Goal: Transaction & Acquisition: Purchase product/service

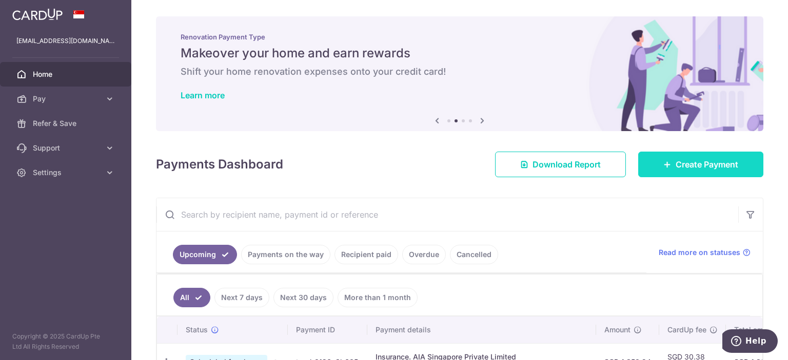
click at [666, 160] on link "Create Payment" at bounding box center [700, 165] width 125 height 26
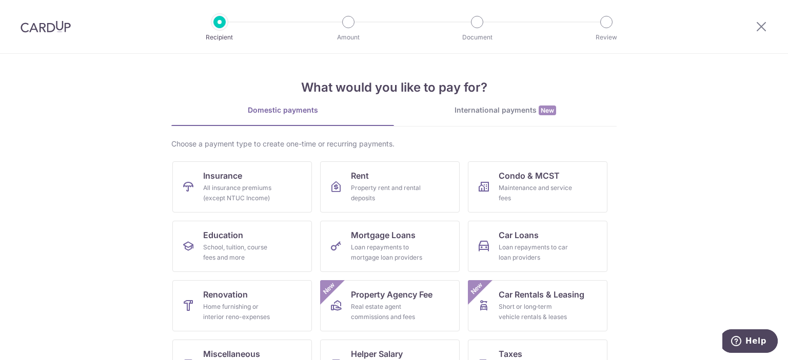
scroll to position [98, 0]
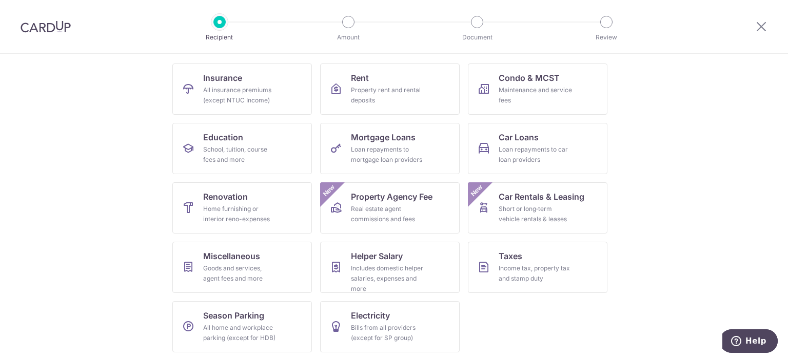
click at [699, 162] on section "What would you like to pay for? Domestic payments International payments New Ch…" at bounding box center [394, 207] width 788 height 307
click at [234, 268] on div "Goods and services, agent fees and more" at bounding box center [240, 274] width 74 height 21
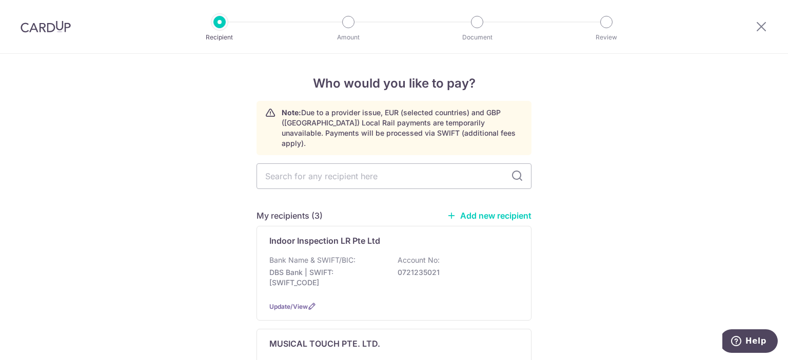
click at [474, 211] on link "Add new recipient" at bounding box center [489, 216] width 85 height 10
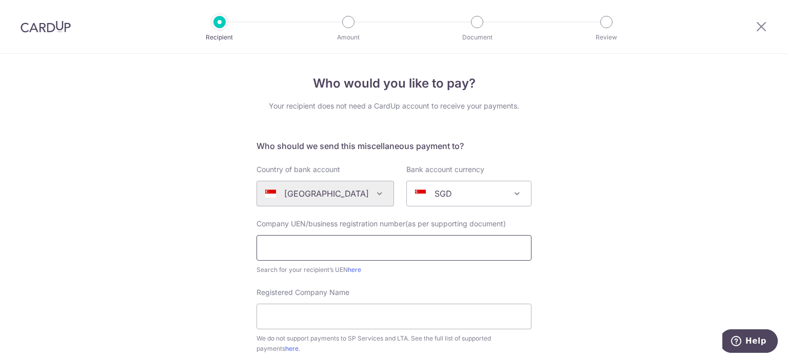
click at [303, 250] on input "text" at bounding box center [393, 248] width 275 height 26
paste input "The Happy Place Pte. Ltd."
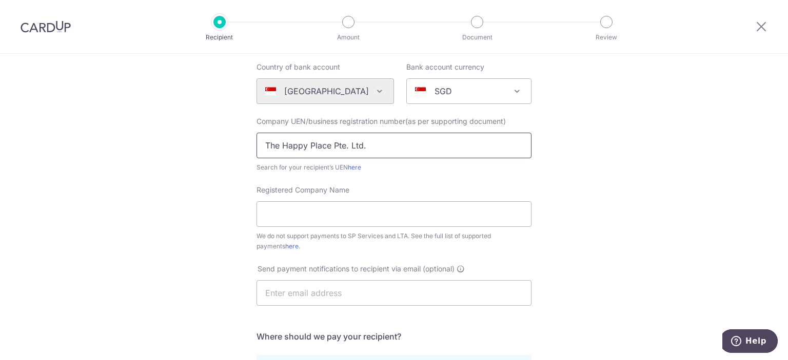
click at [323, 147] on input "The Happy Place Pte. Ltd." at bounding box center [393, 146] width 275 height 26
paste input "202402879Z"
type input "202402879Z"
click at [325, 208] on input "Registered Company Name" at bounding box center [393, 215] width 275 height 26
paste input "The Happy Place Pte. Ltd."
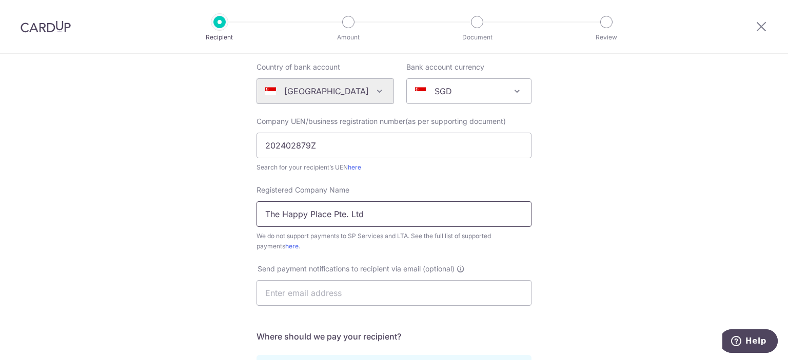
type input "The Happy Place Pte. Ltd"
click at [568, 193] on div "Who would you like to pay? Your recipient does not need a CardUp account to rec…" at bounding box center [394, 269] width 788 height 636
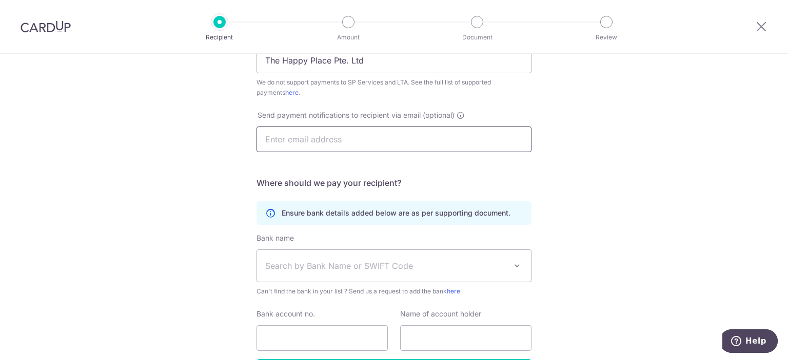
click at [368, 143] on input "text" at bounding box center [393, 140] width 275 height 26
click at [516, 168] on form "Who should we send this miscellaneous payment to? Country of bank account Alger…" at bounding box center [393, 134] width 275 height 501
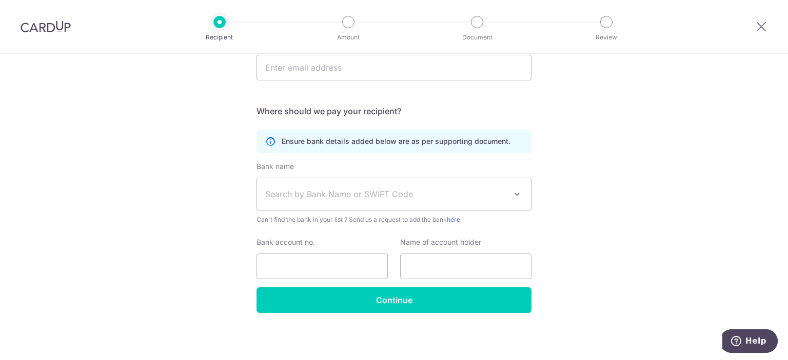
click at [356, 195] on span "Search by Bank Name or SWIFT Code" at bounding box center [385, 194] width 241 height 12
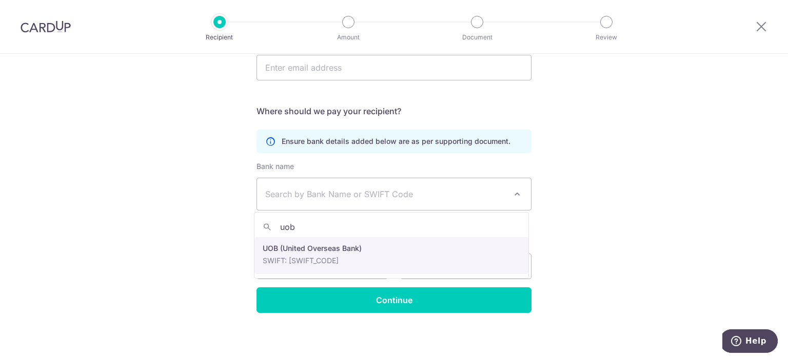
type input "uob"
select select "18"
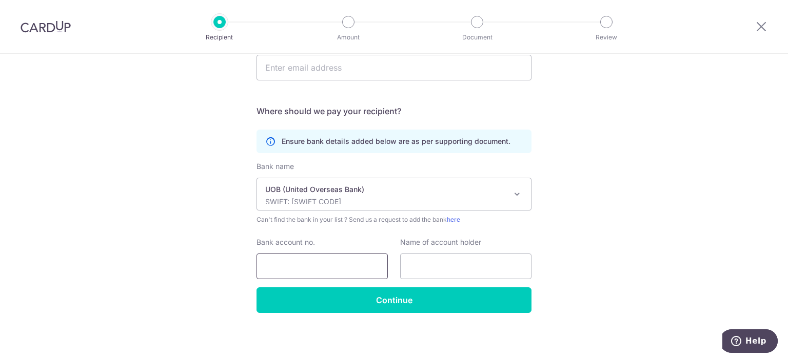
click at [325, 266] on input "Bank account no." at bounding box center [321, 267] width 131 height 26
type input "7383000657"
paste input "The Happy Place Pte. Ltd."
type input "The Happy Place Pte. Ltd."
click at [590, 250] on div "Who would you like to pay? Your recipient does not need a CardUp account to rec…" at bounding box center [394, 44] width 788 height 636
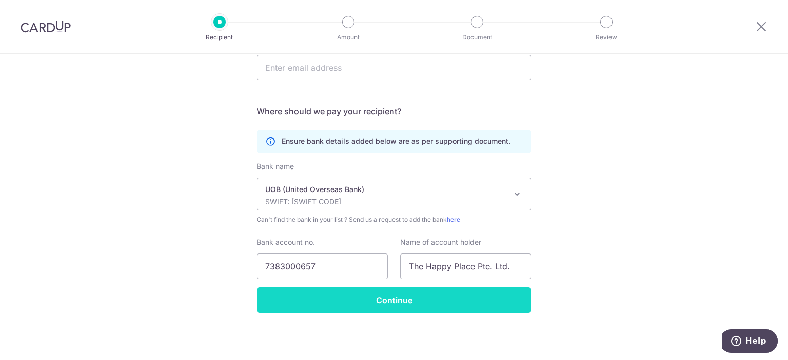
click at [374, 301] on input "Continue" at bounding box center [393, 301] width 275 height 26
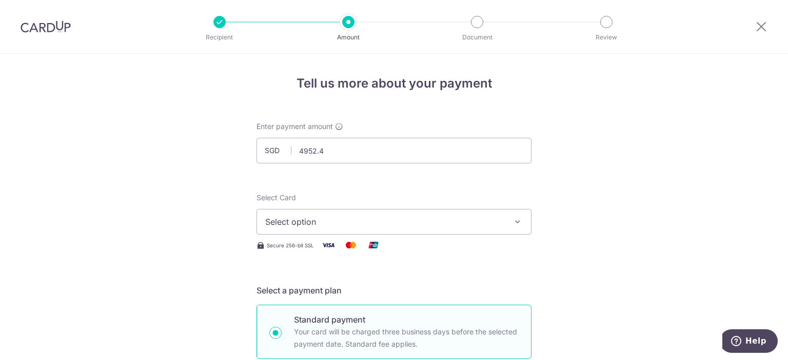
type input "4,952.40"
click at [416, 227] on span "Select option" at bounding box center [384, 222] width 239 height 12
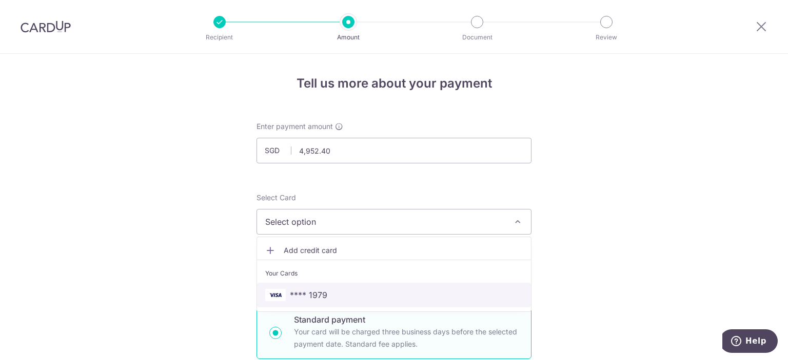
click at [336, 297] on span "**** 1979" at bounding box center [393, 295] width 257 height 12
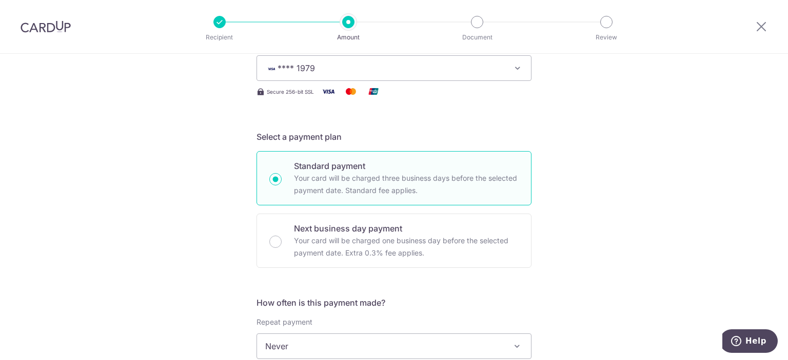
scroll to position [359, 0]
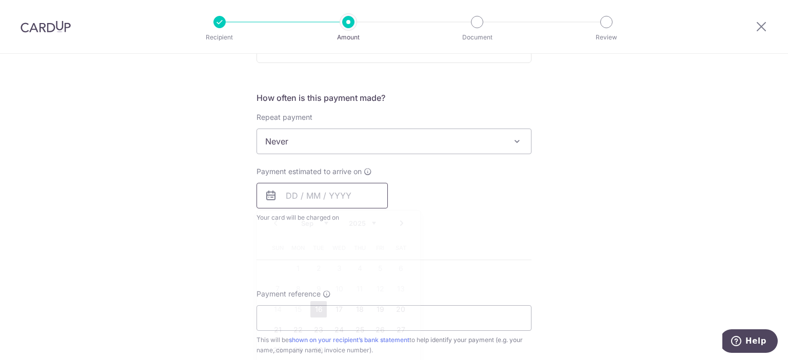
click at [310, 192] on input "text" at bounding box center [321, 196] width 131 height 26
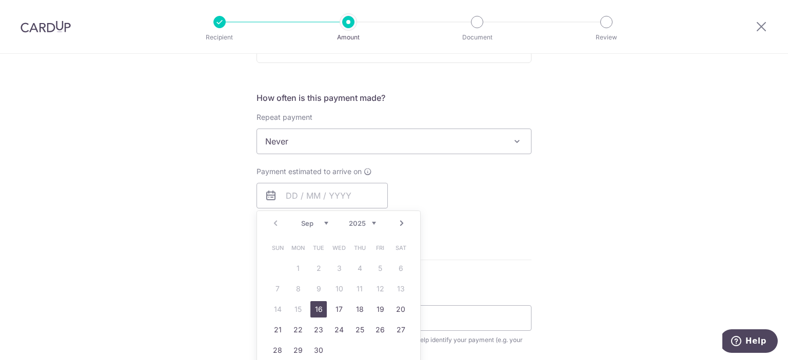
click at [311, 311] on link "16" at bounding box center [318, 309] width 16 height 16
type input "16/09/2025"
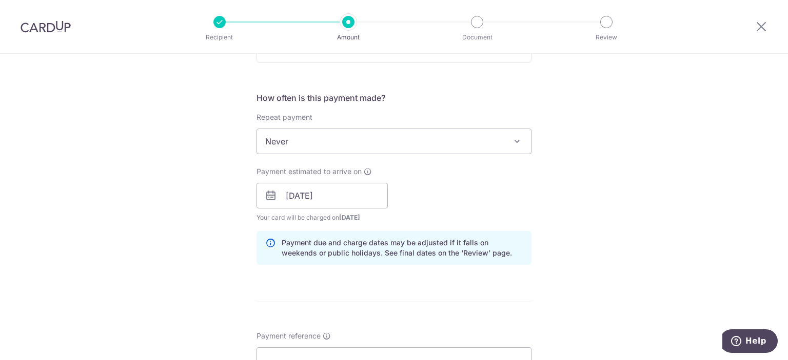
click at [458, 200] on div "Payment estimated to arrive on 16/09/2025 Prev Next Sep Oct Nov Dec 2025 2026 2…" at bounding box center [393, 195] width 287 height 56
click at [320, 196] on input "16/09/2025" at bounding box center [321, 196] width 131 height 26
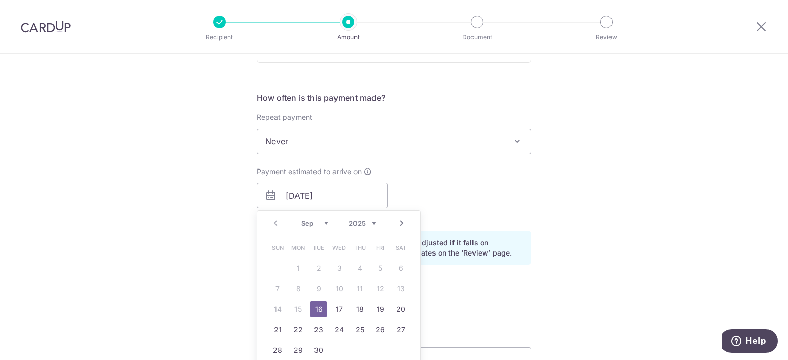
click at [506, 188] on div "Payment estimated to arrive on 16/09/2025 Prev Next Sep Oct Nov Dec 2025 2026 2…" at bounding box center [393, 195] width 287 height 56
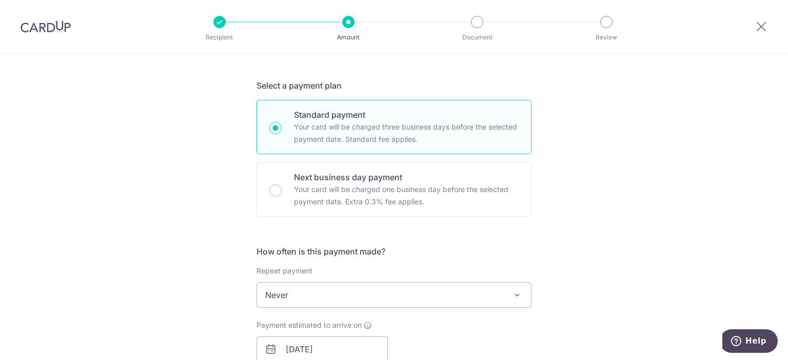
scroll to position [513, 0]
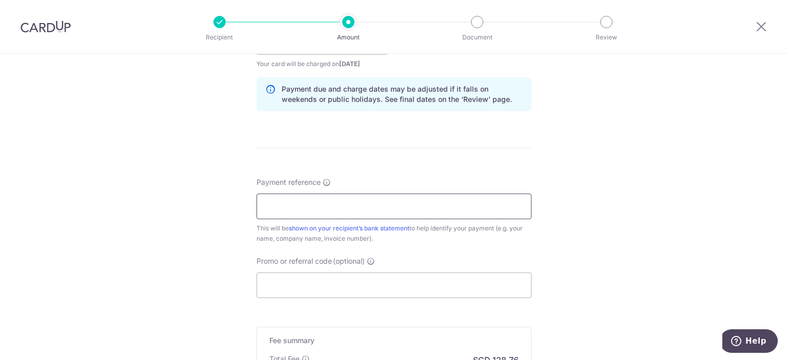
click at [363, 209] on input "Payment reference" at bounding box center [393, 207] width 275 height 26
click at [283, 212] on input "Payment reference" at bounding box center [393, 207] width 275 height 26
paste input "0002025149-01"
type input "0002025149-01 [PERSON_NAME] and [PERSON_NAME]"
click at [338, 286] on input "Promo or referral code (optional)" at bounding box center [393, 286] width 275 height 26
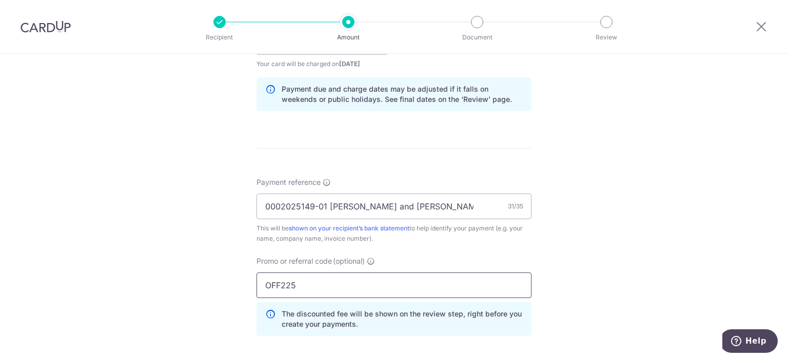
type input "OFF225"
click at [212, 276] on div "Tell us more about your payment Enter payment amount SGD 4,952.40 4952.40 Recip…" at bounding box center [394, 49] width 788 height 1016
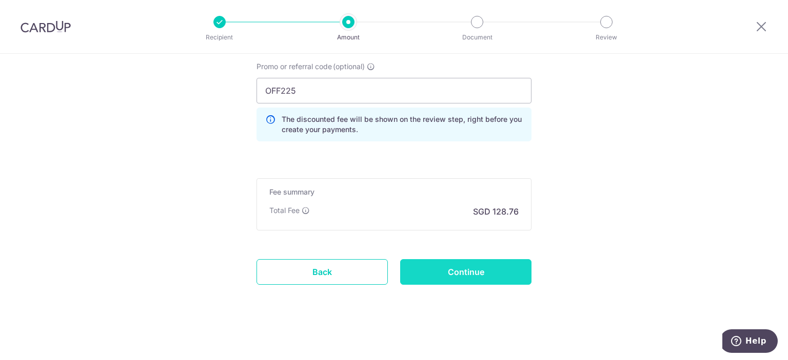
click at [464, 269] on input "Continue" at bounding box center [465, 272] width 131 height 26
type input "Create Schedule"
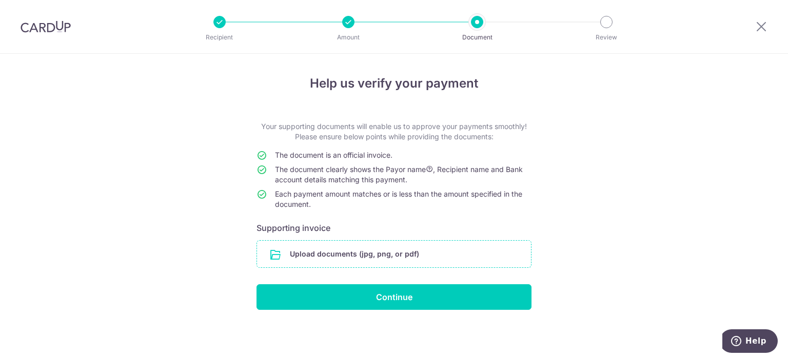
click at [378, 260] on input "file" at bounding box center [394, 254] width 274 height 27
click at [760, 27] on icon at bounding box center [761, 26] width 12 height 13
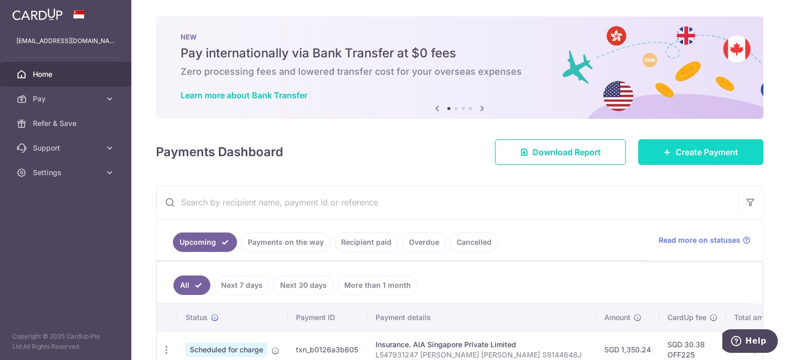
click at [663, 155] on icon at bounding box center [667, 152] width 8 height 8
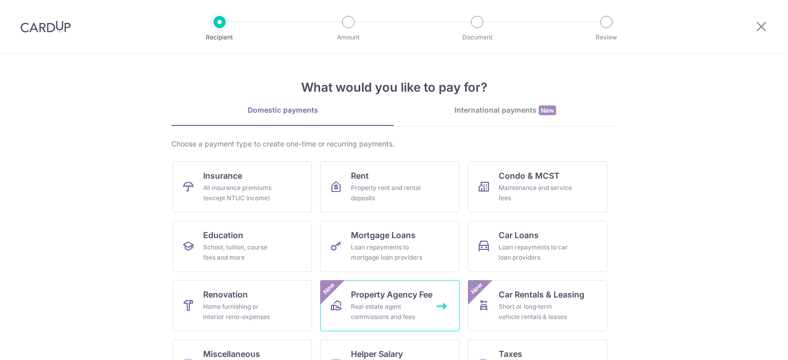
scroll to position [98, 0]
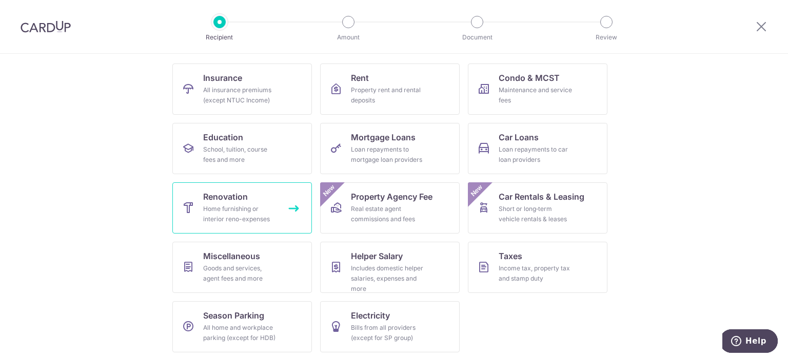
click at [249, 195] on link "Renovation Home furnishing or interior reno-expenses" at bounding box center [241, 208] width 139 height 51
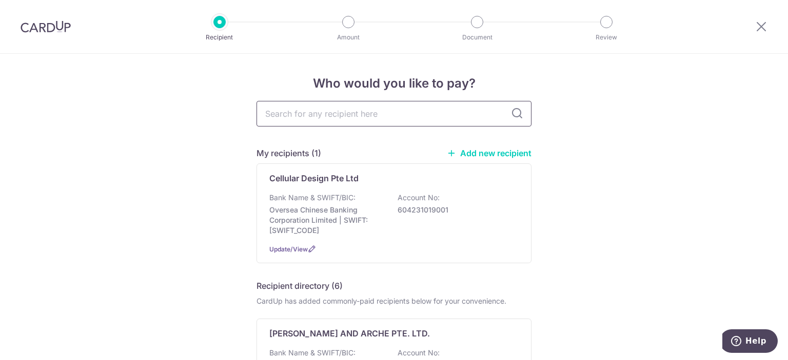
click at [340, 109] on input "text" at bounding box center [393, 114] width 275 height 26
type input "happy place"
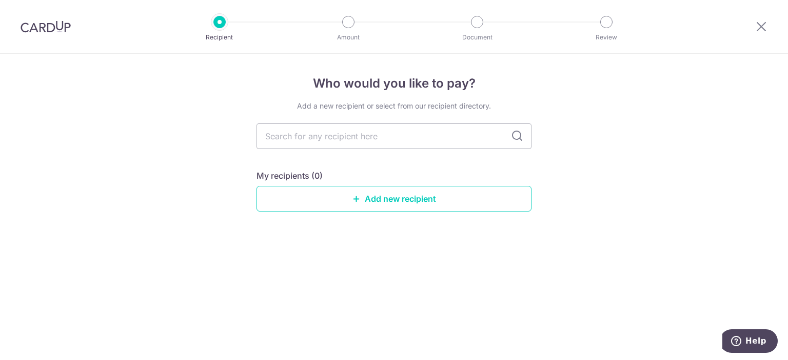
click at [623, 150] on div "Who would you like to pay? Add a new recipient or select from our recipient dir…" at bounding box center [394, 207] width 788 height 307
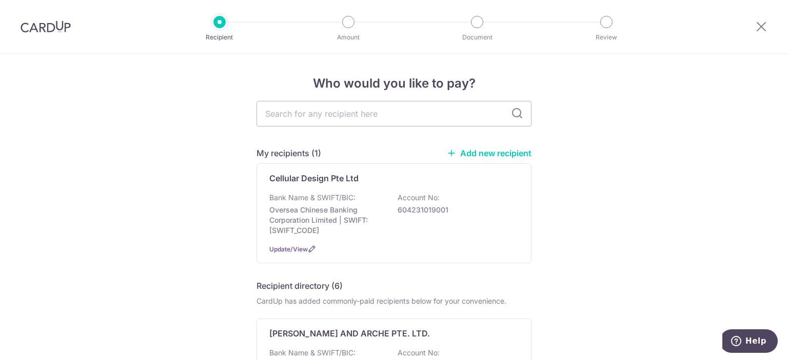
click at [488, 152] on link "Add new recipient" at bounding box center [489, 153] width 85 height 10
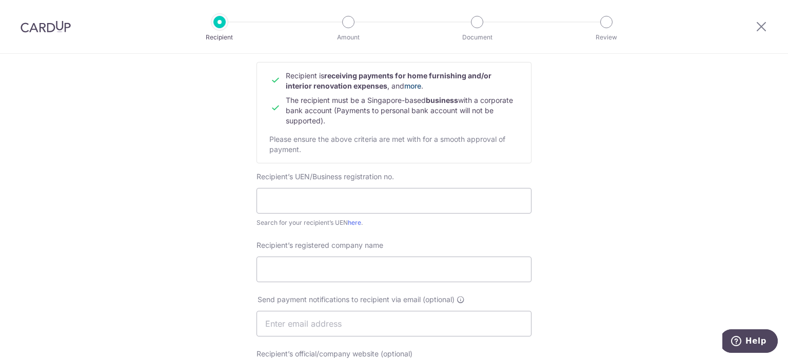
click at [407, 86] on link "more" at bounding box center [412, 86] width 17 height 9
click at [319, 201] on input "text" at bounding box center [393, 201] width 275 height 26
type input "202402879Z"
click at [313, 266] on input "Recipient’s registered company name" at bounding box center [393, 270] width 275 height 26
type input "The Happy Place Pte. Ltd"
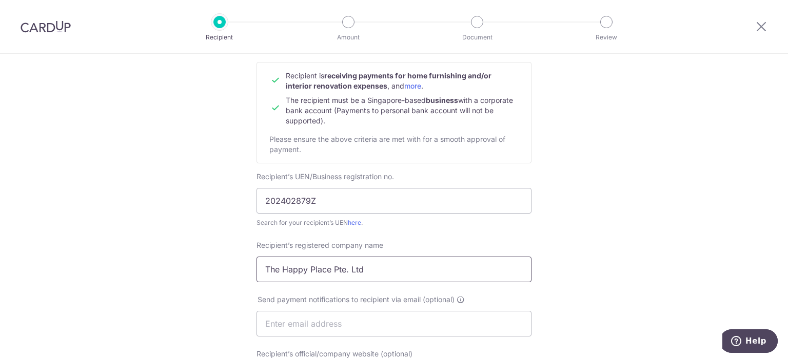
scroll to position [205, 0]
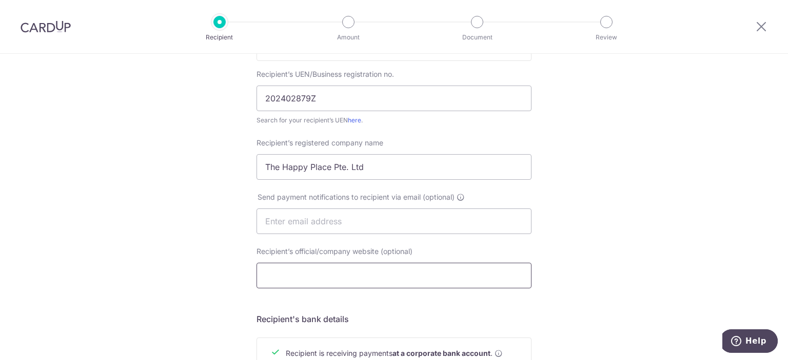
click at [344, 277] on input "Recipient’s official/company website (optional)" at bounding box center [393, 276] width 275 height 26
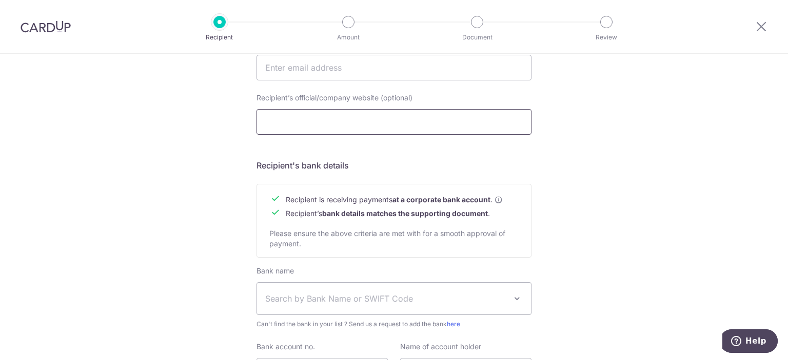
scroll to position [461, 0]
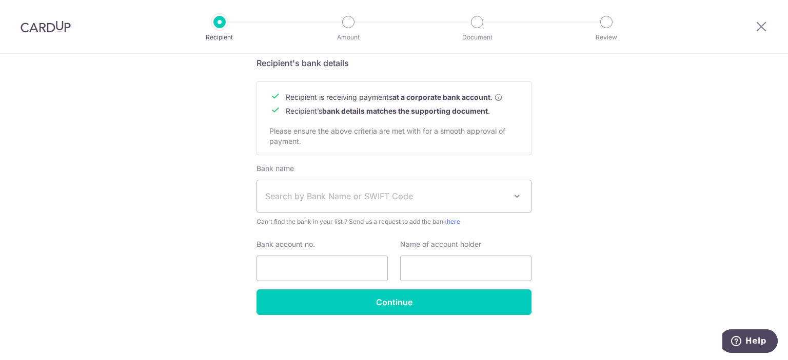
click at [370, 192] on span "Search by Bank Name or SWIFT Code" at bounding box center [385, 196] width 241 height 12
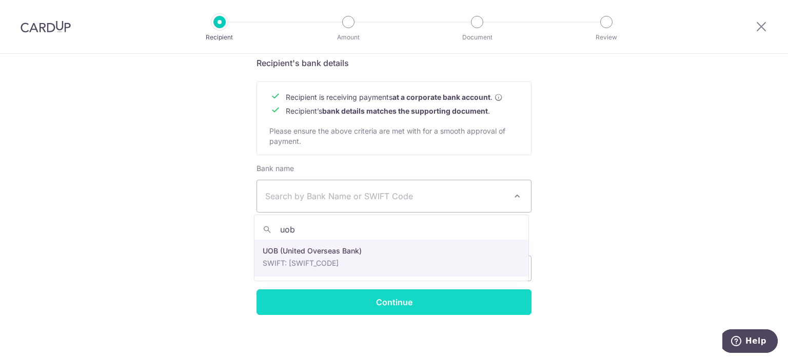
type input "uob"
select select "18"
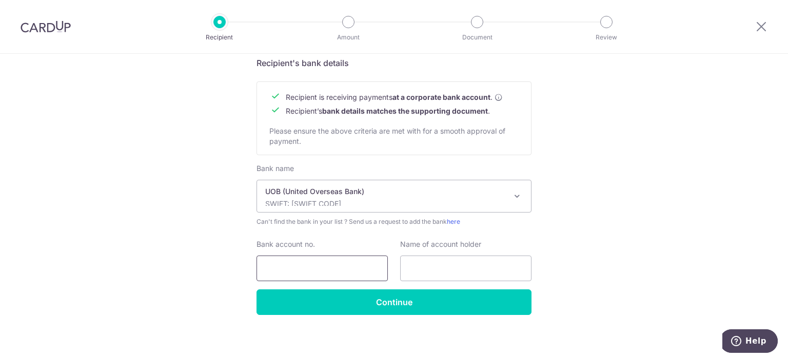
click at [291, 271] on input "Bank account no." at bounding box center [321, 269] width 131 height 26
type input "7383000657"
click at [423, 255] on div "Name of account holder" at bounding box center [465, 260] width 131 height 42
click at [431, 263] on input "text" at bounding box center [465, 269] width 131 height 26
click at [467, 268] on input "text" at bounding box center [465, 269] width 131 height 26
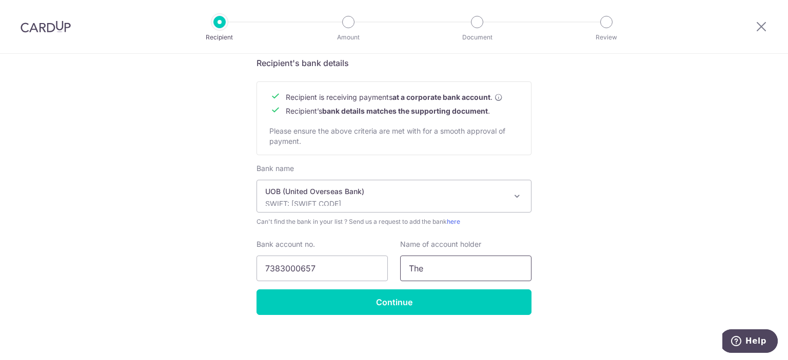
type input "The Happy Place Pte. Ltd."
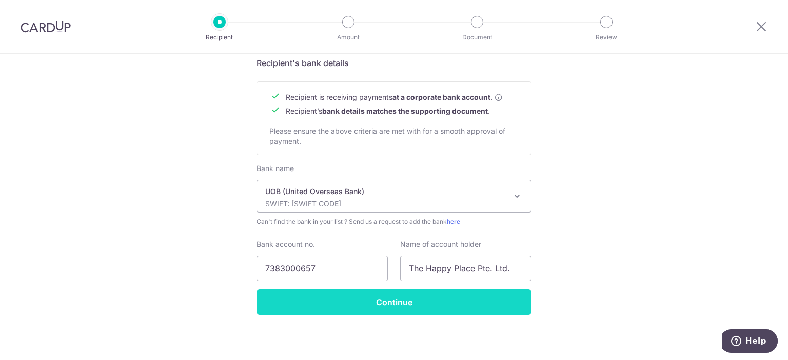
click at [453, 302] on input "Continue" at bounding box center [393, 303] width 275 height 26
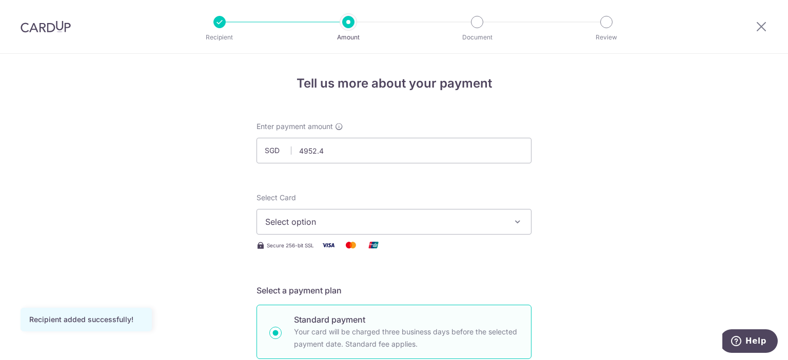
type input "4,952.40"
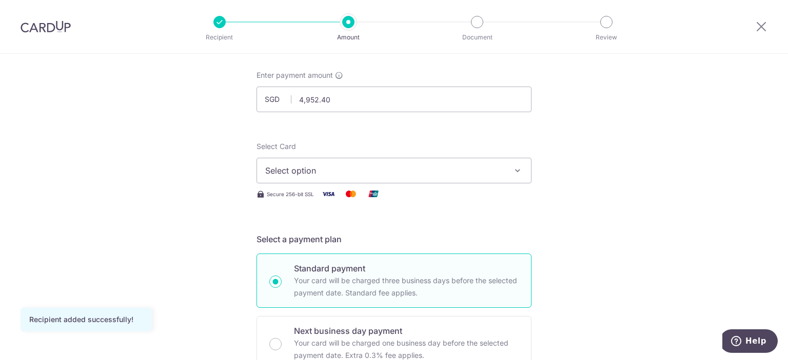
click at [416, 171] on span "Select option" at bounding box center [384, 171] width 239 height 12
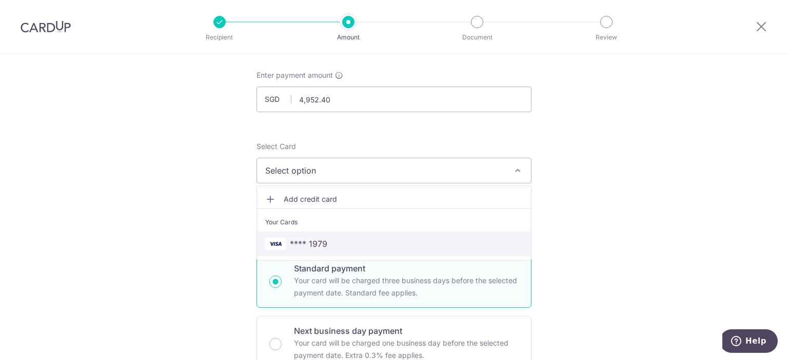
click at [359, 238] on span "**** 1979" at bounding box center [393, 244] width 257 height 12
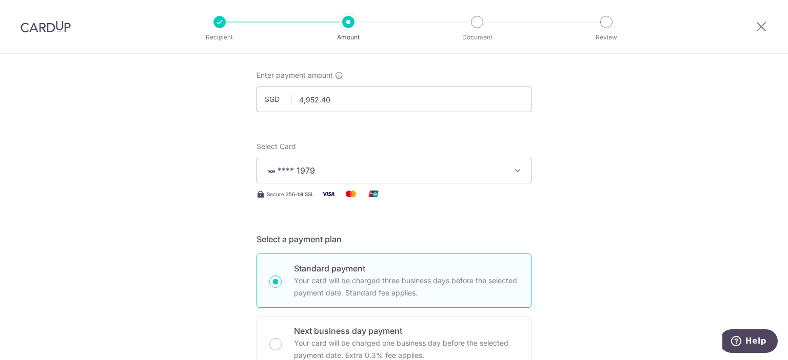
scroll to position [308, 0]
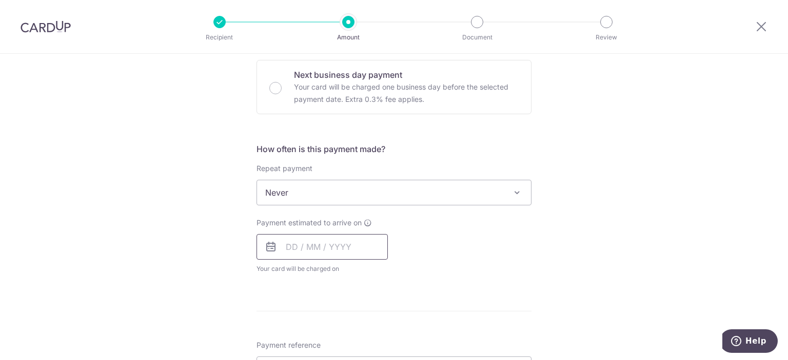
click at [292, 246] on input "text" at bounding box center [321, 247] width 131 height 26
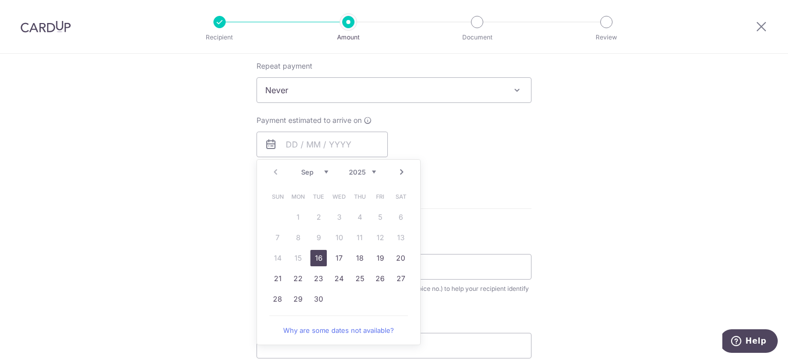
click at [314, 253] on link "16" at bounding box center [318, 258] width 16 height 16
type input "16/09/2025"
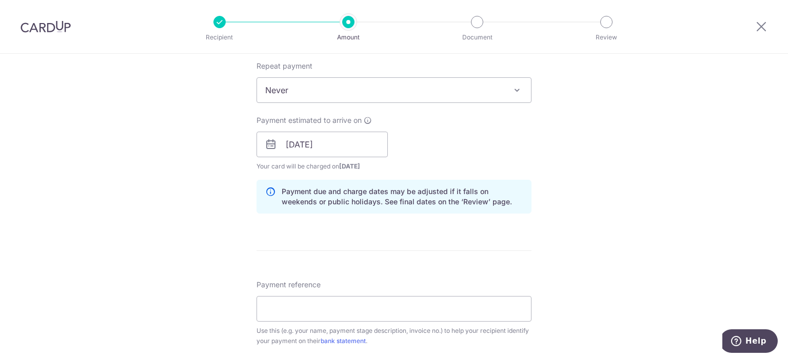
click at [531, 149] on div "Payment estimated to arrive on 16/09/2025 Prev Next Sep Oct Nov Dec 2025 2026 2…" at bounding box center [393, 143] width 287 height 56
click at [342, 311] on input "Payment reference" at bounding box center [393, 309] width 275 height 26
paste input "0002025149-01"
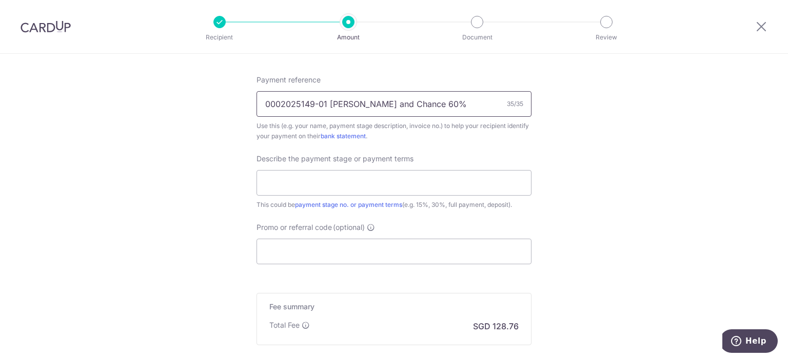
type input "0002025149-01 Carlyn and Chance 60%"
click at [321, 258] on input "Promo or referral code (optional)" at bounding box center [393, 252] width 275 height 26
click at [336, 180] on input "text" at bounding box center [393, 183] width 275 height 26
type input "60% Deposit"
click at [297, 243] on input "Promo or referral code (optional)" at bounding box center [393, 252] width 275 height 26
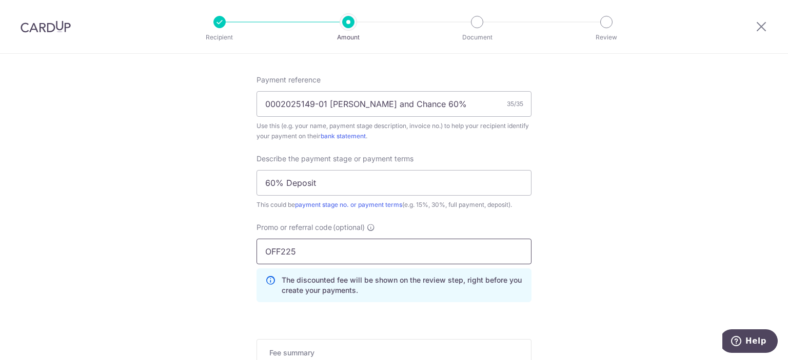
type input "OFF225"
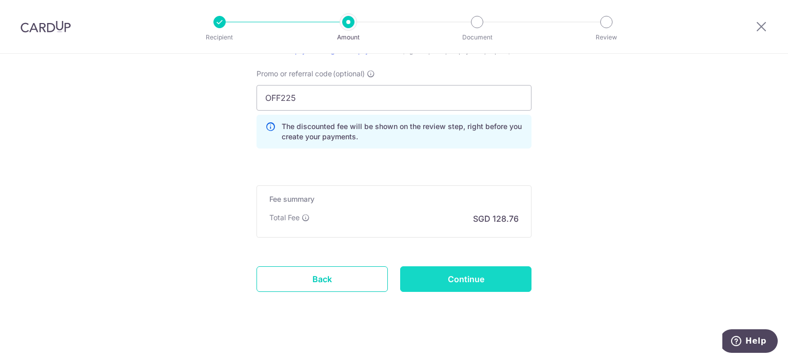
click at [445, 288] on input "Continue" at bounding box center [465, 280] width 131 height 26
type input "Create Schedule"
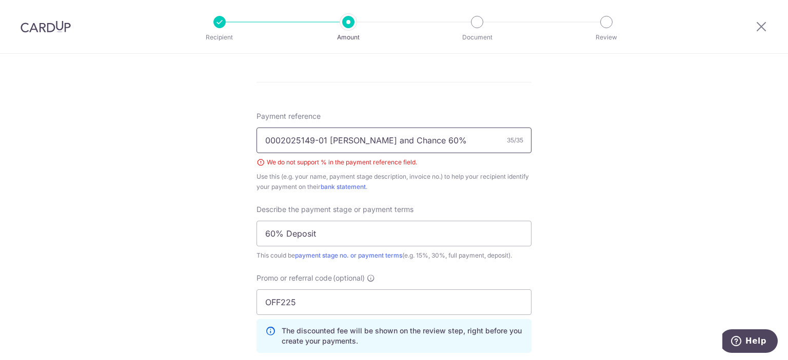
click at [431, 139] on input "0002025149-01 [PERSON_NAME] and Chance 60%" at bounding box center [393, 141] width 275 height 26
drag, startPoint x: 431, startPoint y: 139, endPoint x: 401, endPoint y: 140, distance: 29.7
click at [401, 140] on input "0002025149-01 [PERSON_NAME] and Chance Dep" at bounding box center [393, 141] width 275 height 26
type input "0002025149-01 [PERSON_NAME] and [PERSON_NAME]"
click at [599, 198] on div "Tell us more about your payment Enter payment amount SGD 4,952.40 4952.40 Selec…" at bounding box center [394, 24] width 788 height 1099
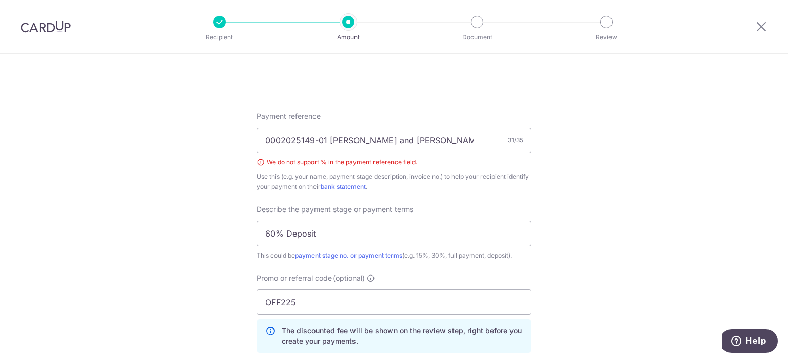
scroll to position [790, 0]
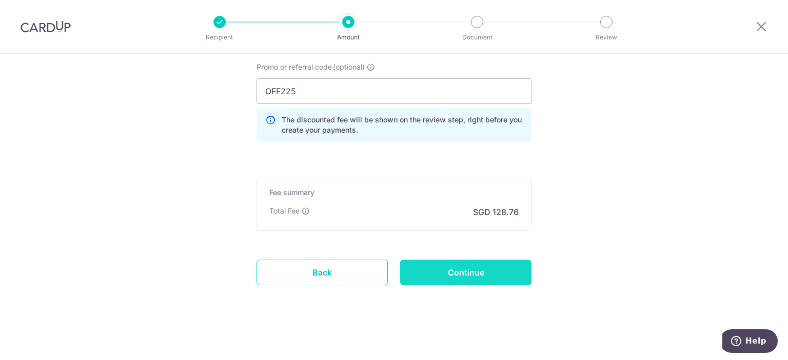
click at [449, 278] on input "Continue" at bounding box center [465, 273] width 131 height 26
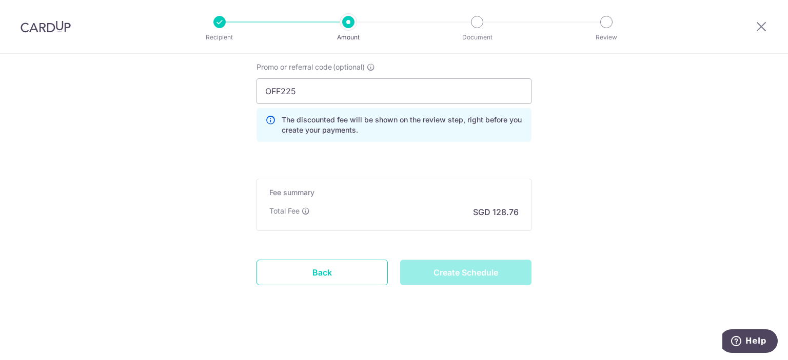
type input "Create Schedule"
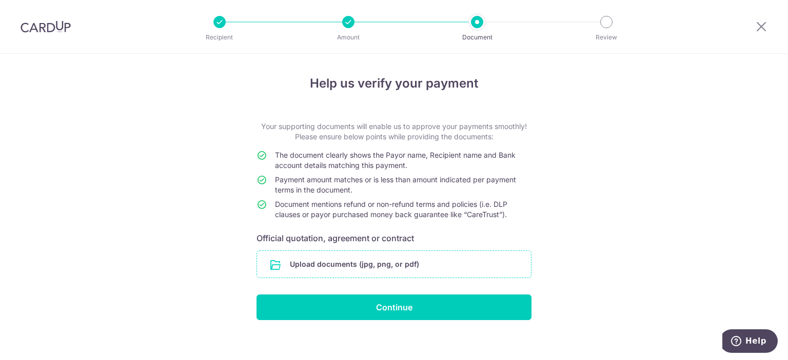
click at [370, 268] on input "file" at bounding box center [394, 264] width 274 height 27
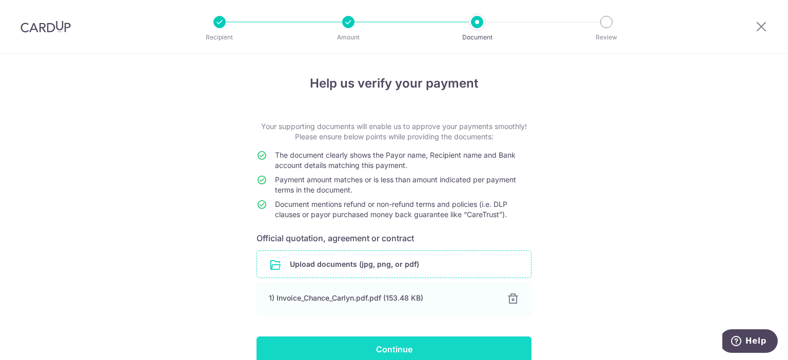
click at [449, 350] on input "Continue" at bounding box center [393, 350] width 275 height 26
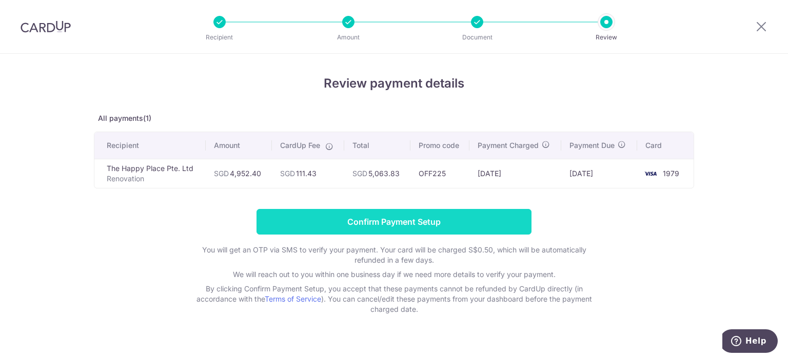
click at [420, 226] on input "Confirm Payment Setup" at bounding box center [393, 222] width 275 height 26
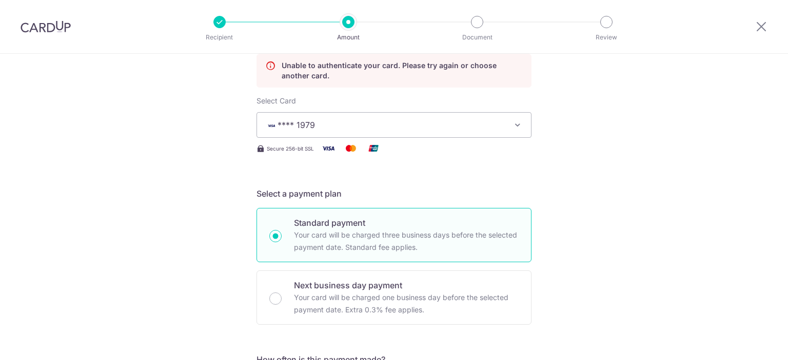
click at [343, 126] on span "**** 1979" at bounding box center [384, 125] width 239 height 12
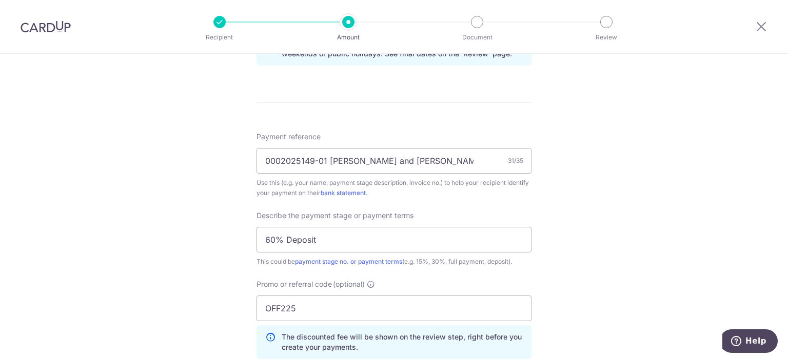
scroll to position [754, 0]
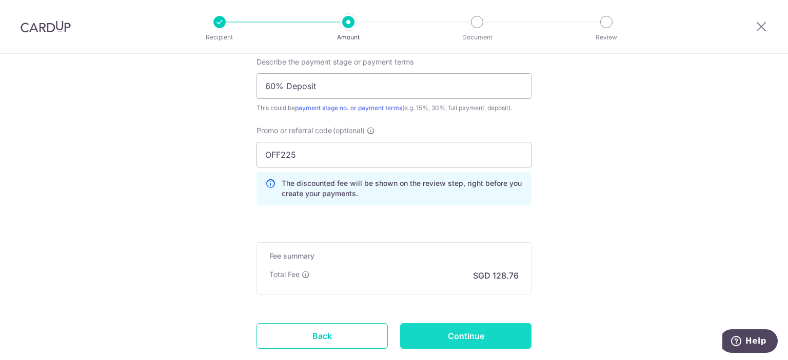
click at [467, 335] on input "Continue" at bounding box center [465, 337] width 131 height 26
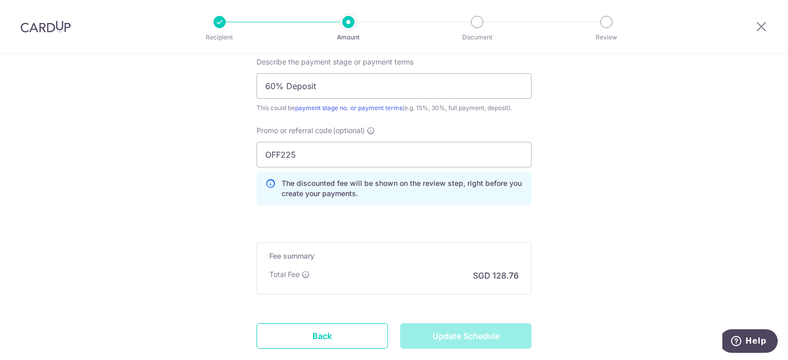
type input "Update Schedule"
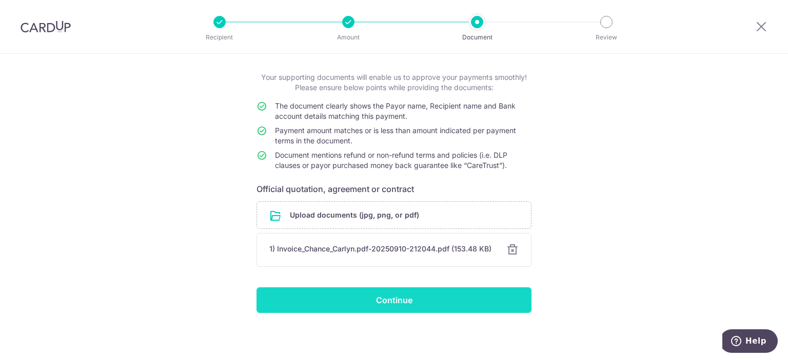
click at [400, 298] on input "Continue" at bounding box center [393, 301] width 275 height 26
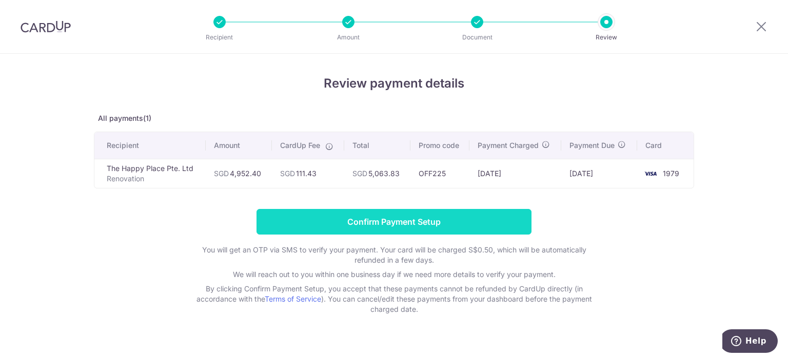
click at [368, 217] on input "Confirm Payment Setup" at bounding box center [393, 222] width 275 height 26
